Goal: Find contact information: Find contact information

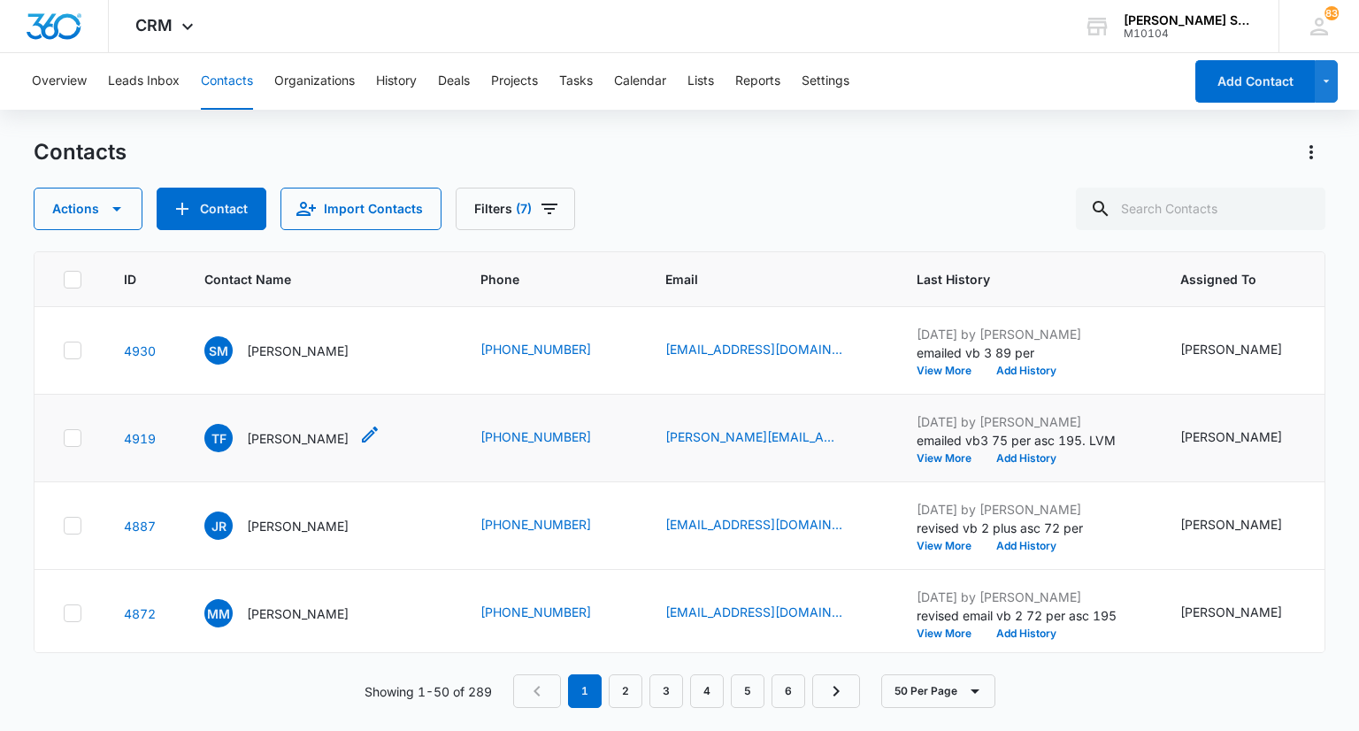
click at [250, 448] on p "[PERSON_NAME]" at bounding box center [298, 438] width 102 height 19
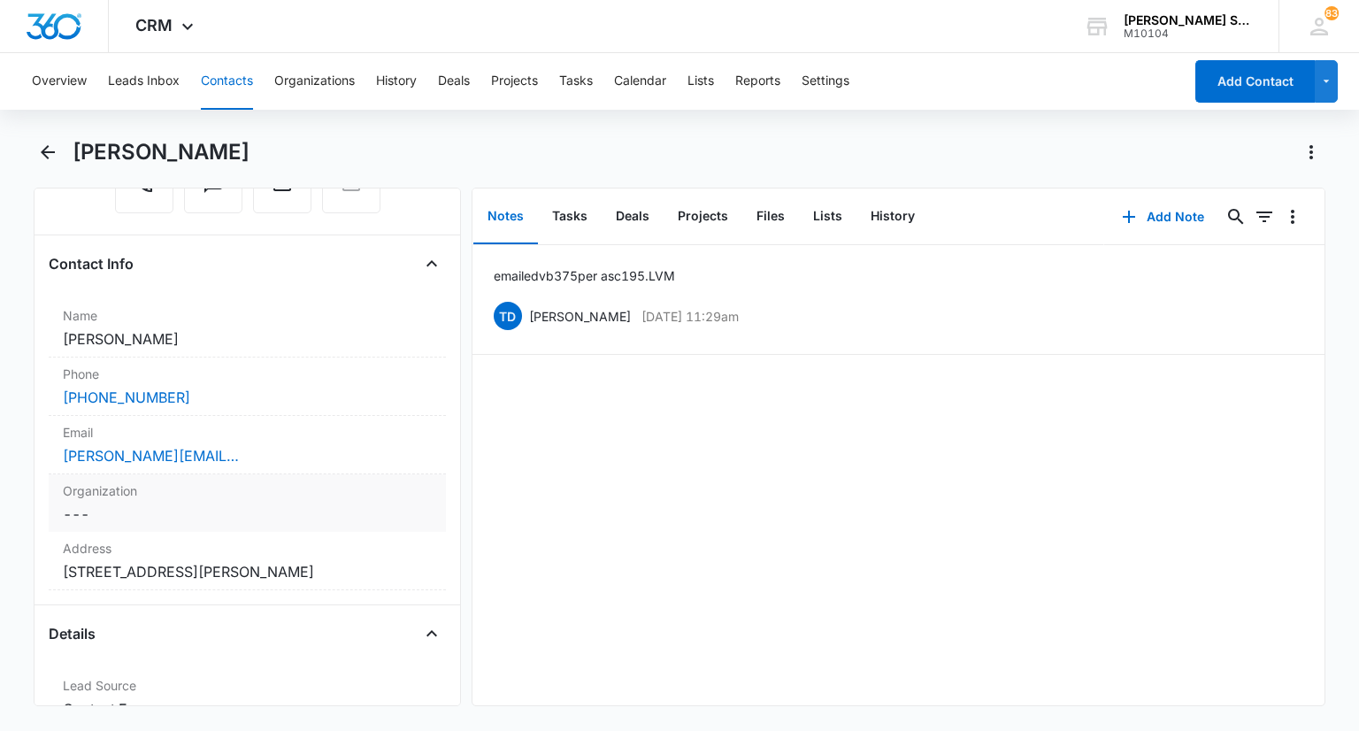
scroll to position [265, 0]
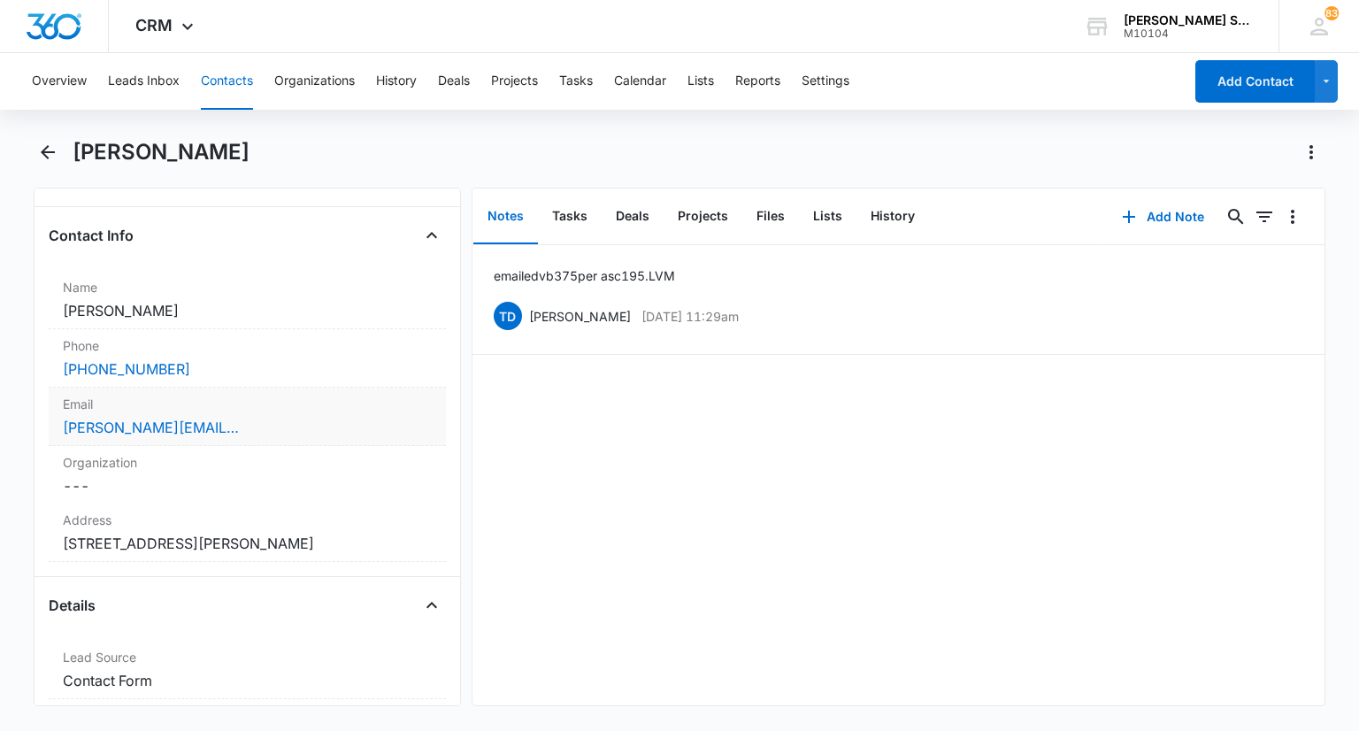
click at [319, 417] on div "[PERSON_NAME][EMAIL_ADDRESS][DOMAIN_NAME]" at bounding box center [247, 427] width 368 height 21
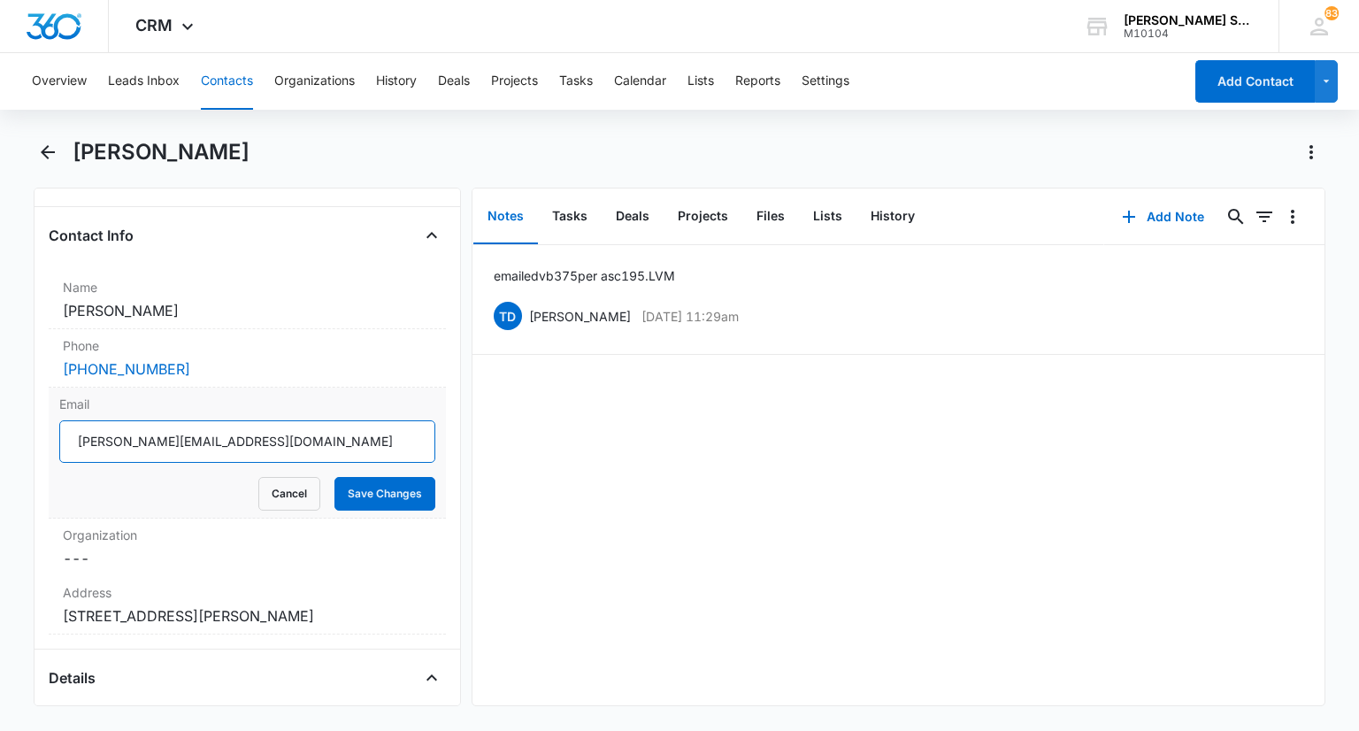
drag, startPoint x: 250, startPoint y: 443, endPoint x: 82, endPoint y: 429, distance: 168.7
click at [16, 432] on main "Tony Fini Remove TF Tony Fini Contact Info Name Cancel Save Changes Tony Fini P…" at bounding box center [679, 432] width 1359 height 589
click at [294, 494] on button "Cancel" at bounding box center [289, 494] width 62 height 34
